Goal: Transaction & Acquisition: Obtain resource

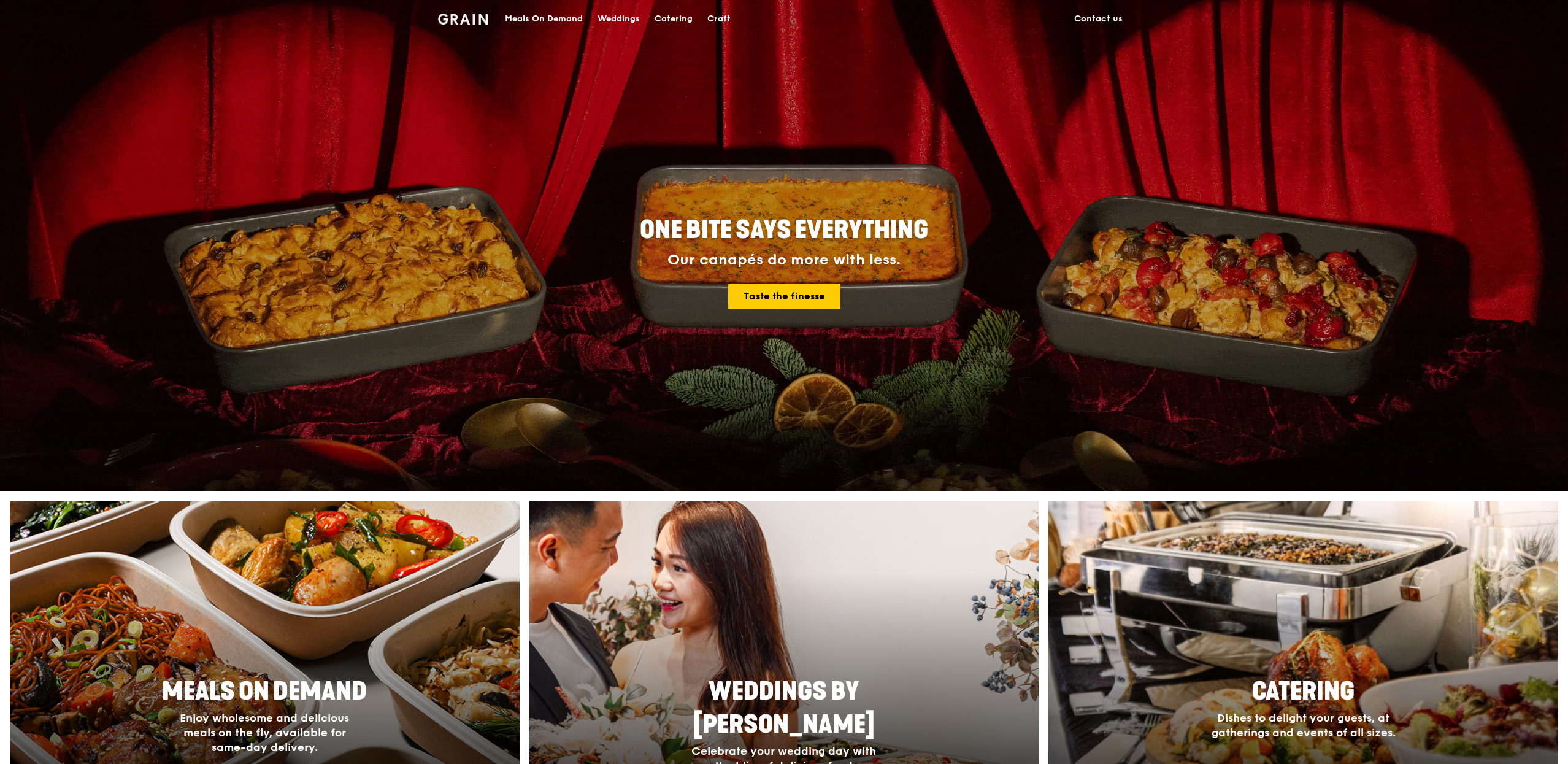
click at [549, 18] on div "Meals On Demand" at bounding box center [543, 19] width 78 height 37
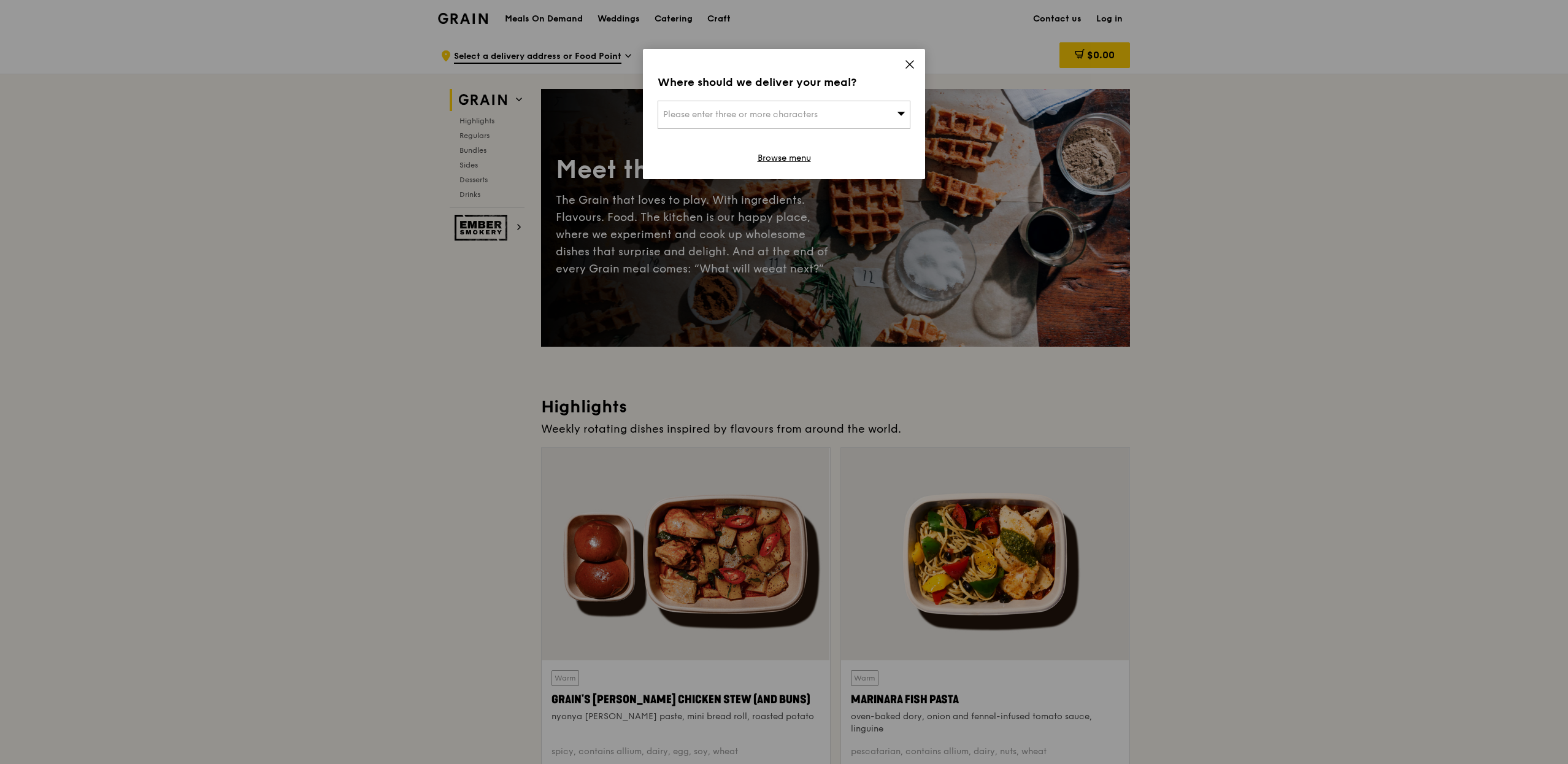
click at [906, 70] on span at bounding box center [910, 65] width 11 height 13
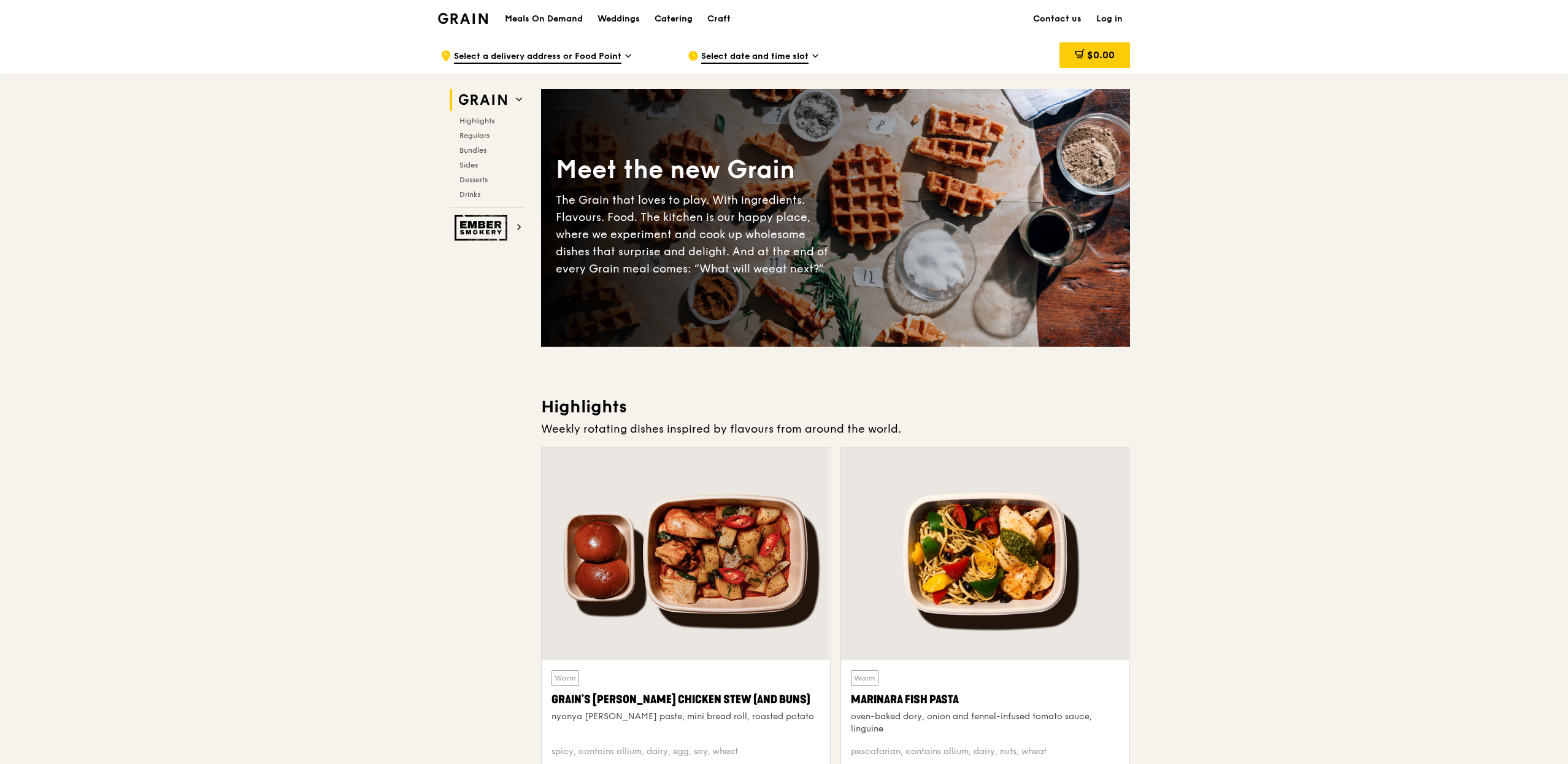
click at [672, 26] on div "Catering" at bounding box center [674, 19] width 38 height 37
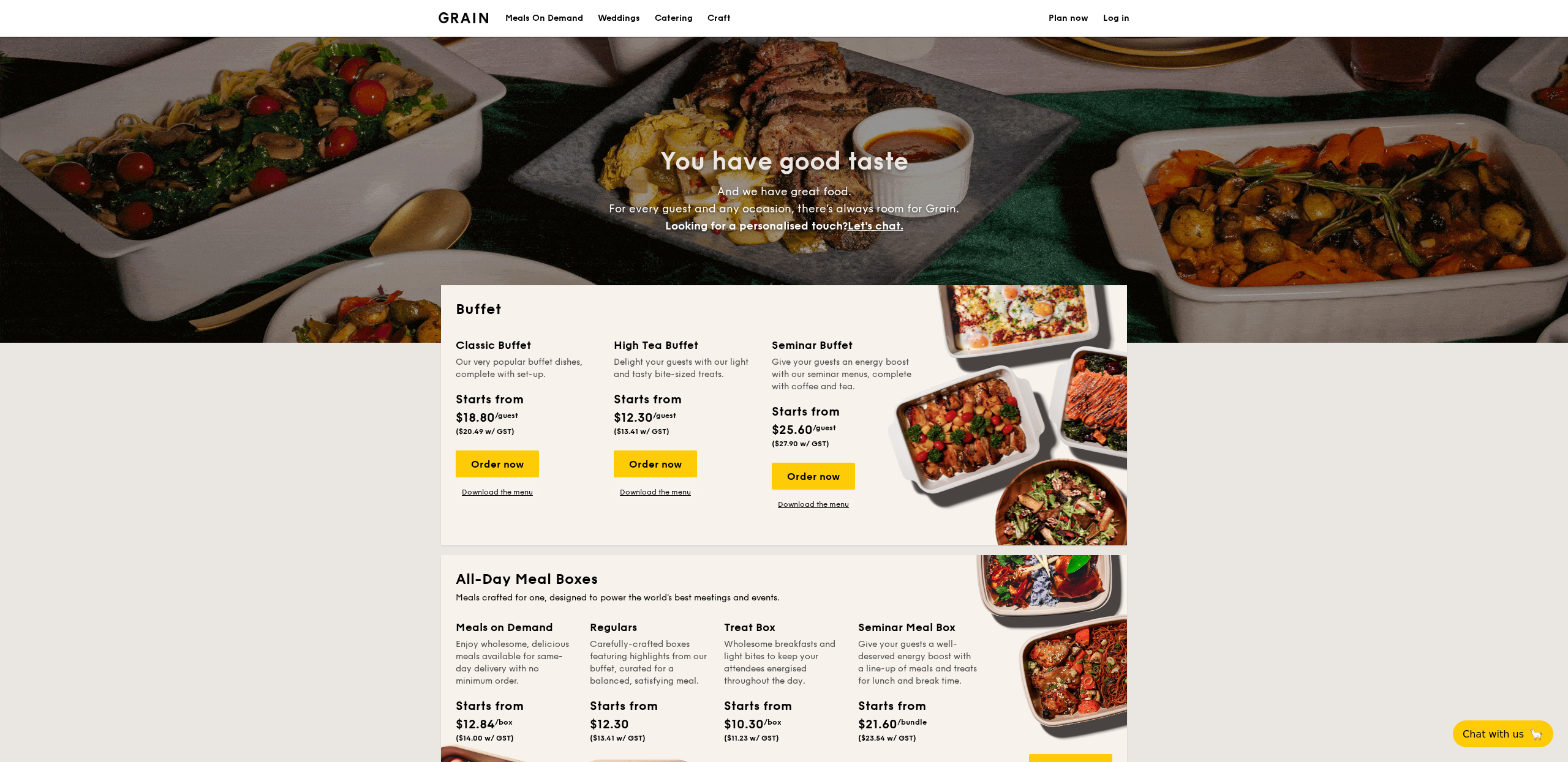
select select
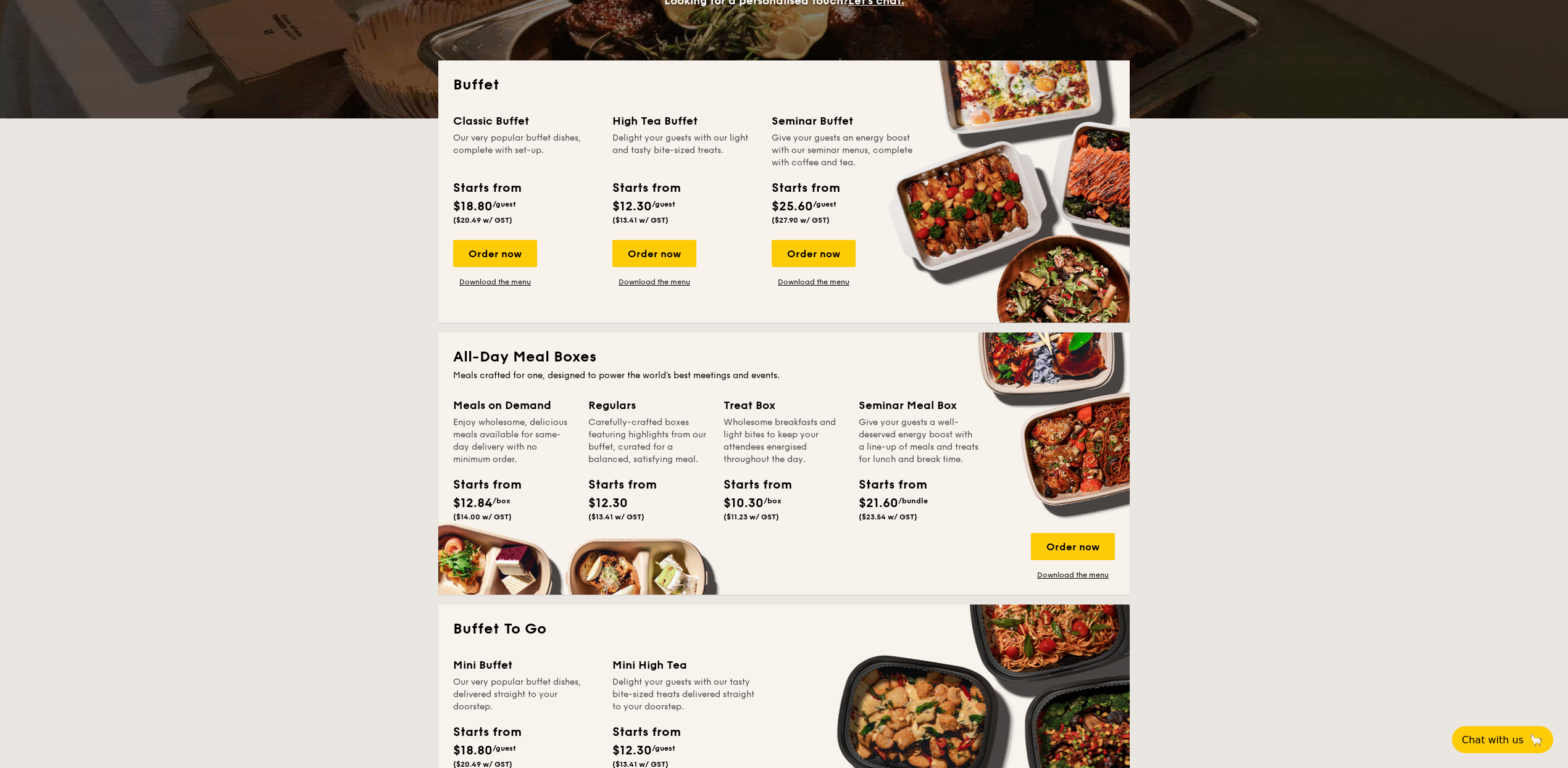
scroll to position [272, 0]
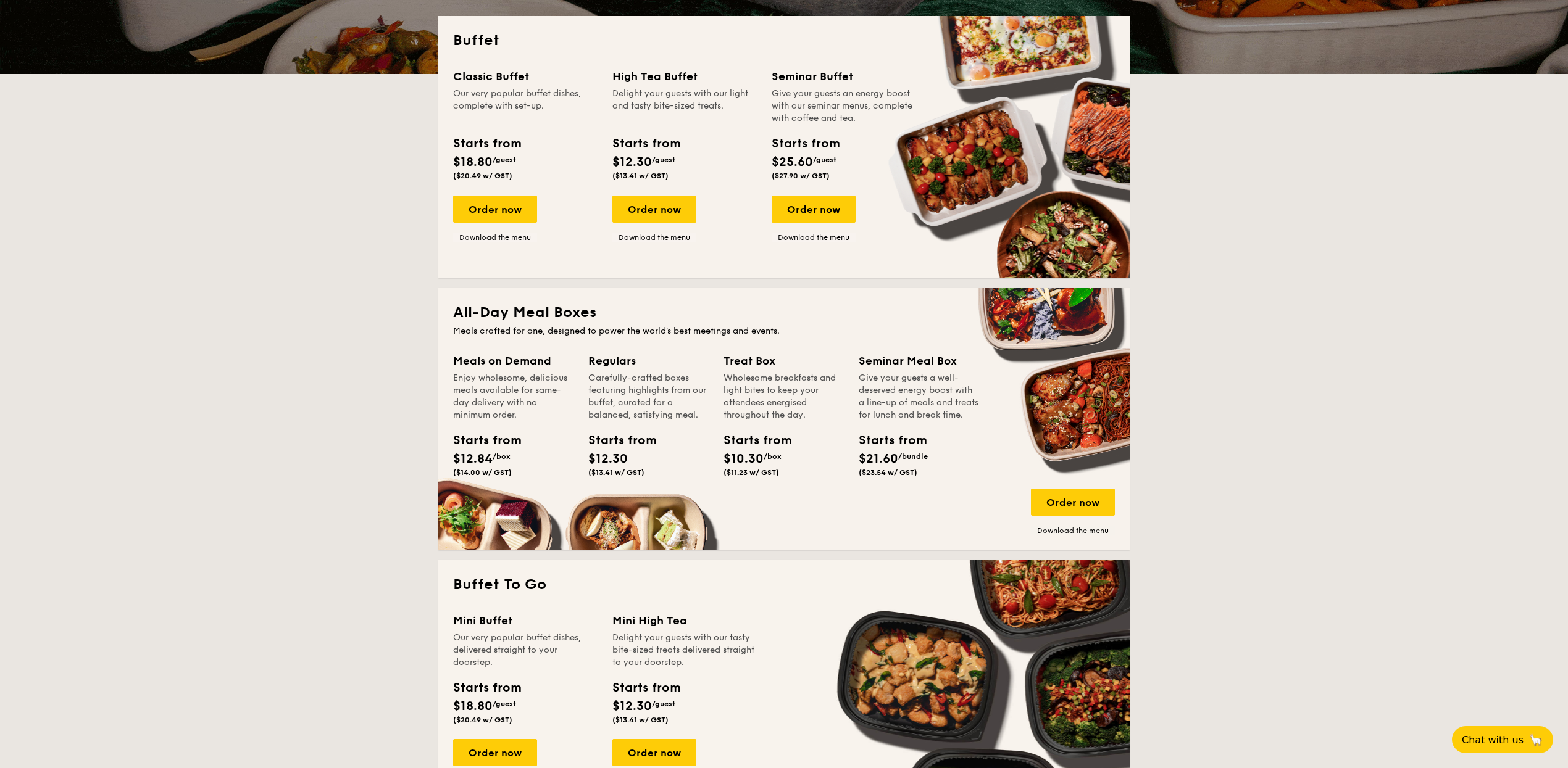
click at [1084, 537] on div "All-Day Meal Boxes Meals crafted for one, designed to power the world's best me…" at bounding box center [784, 419] width 691 height 262
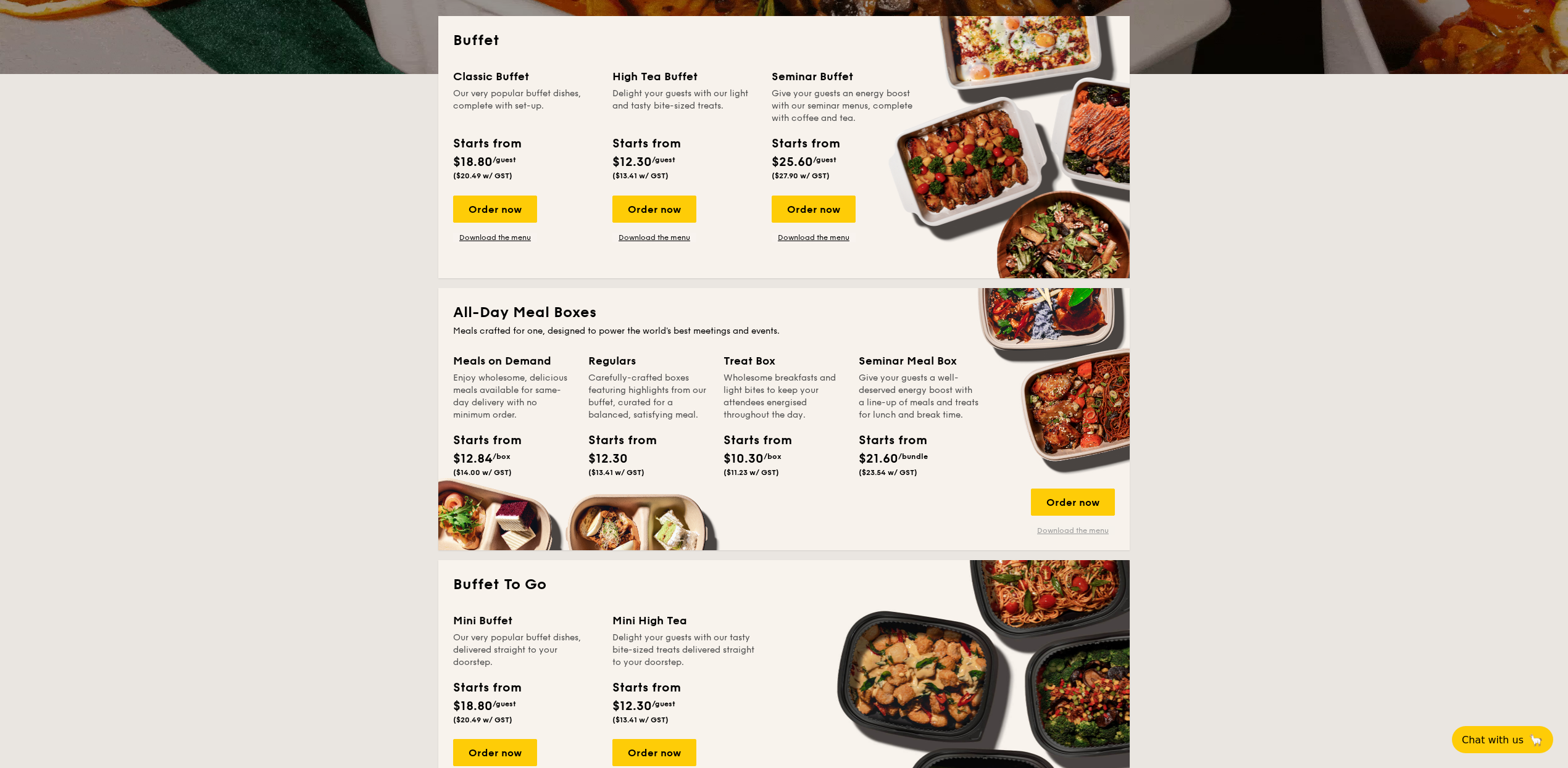
click at [1084, 530] on link "Download the menu" at bounding box center [1073, 530] width 84 height 10
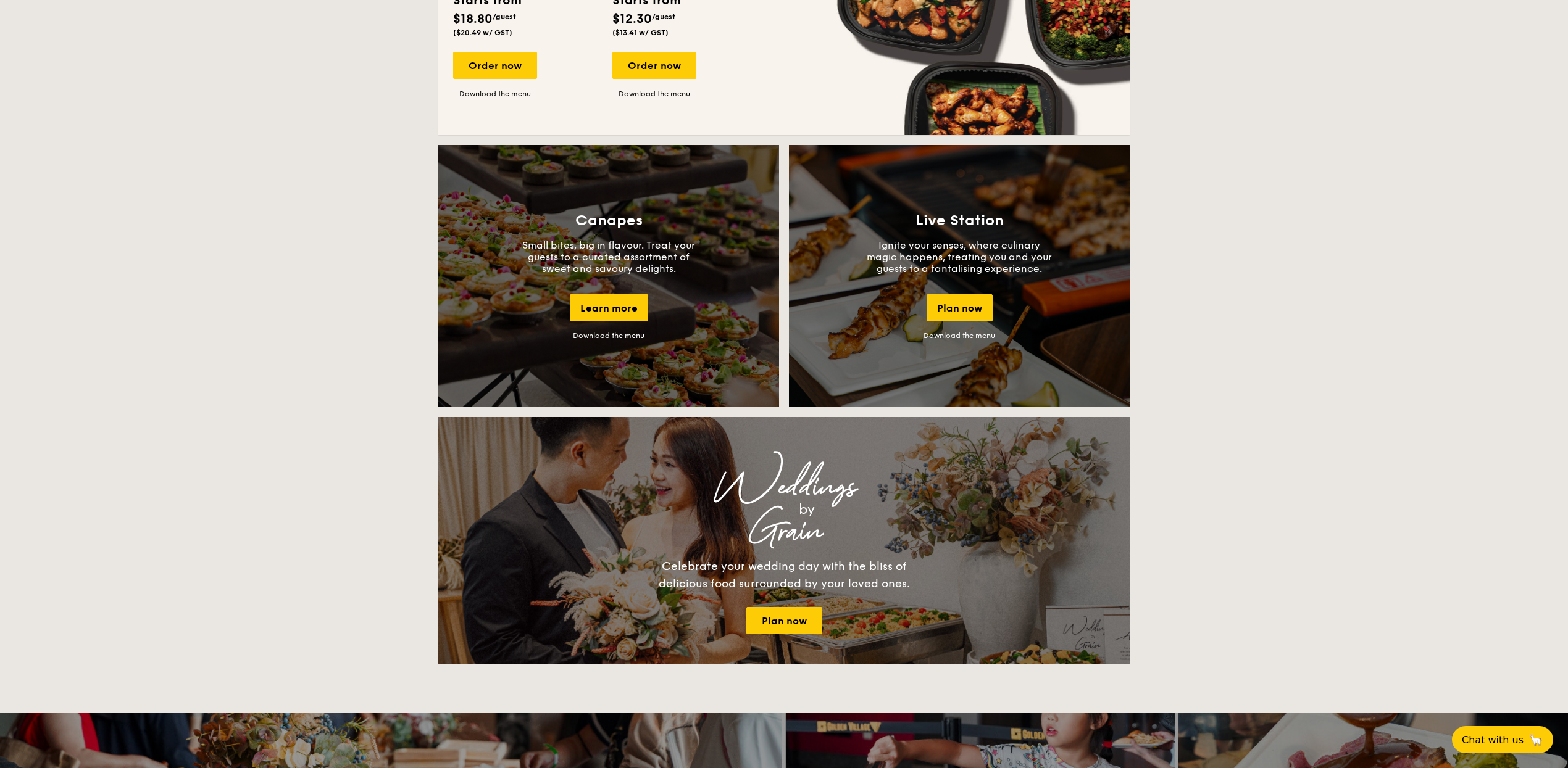
scroll to position [1, 0]
